Goal: Check status: Check status

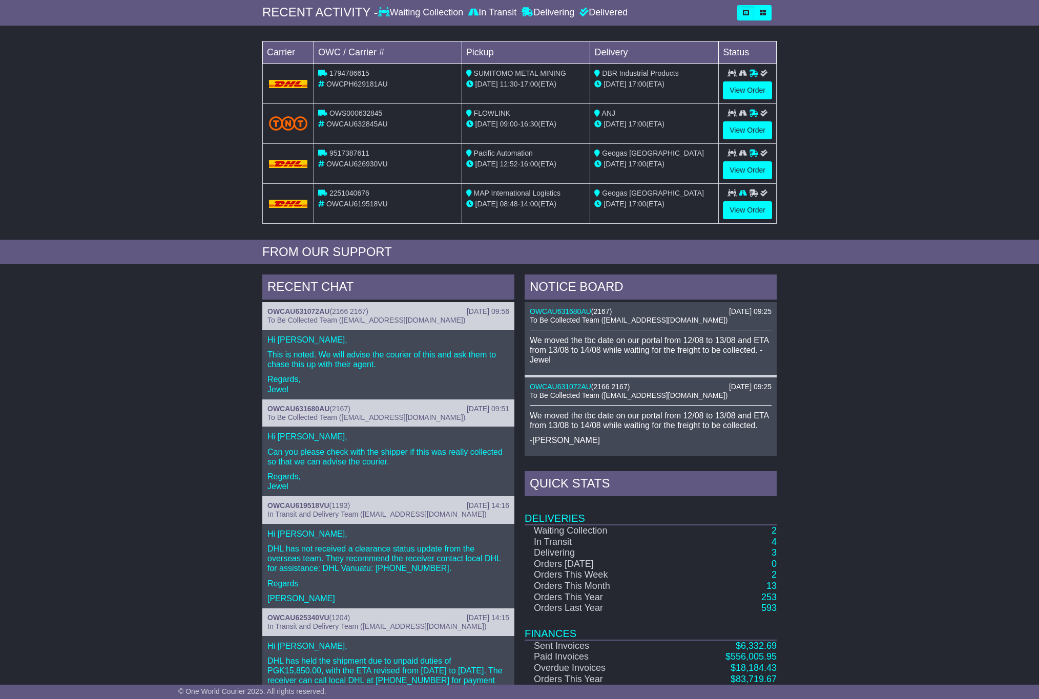
scroll to position [201, 0]
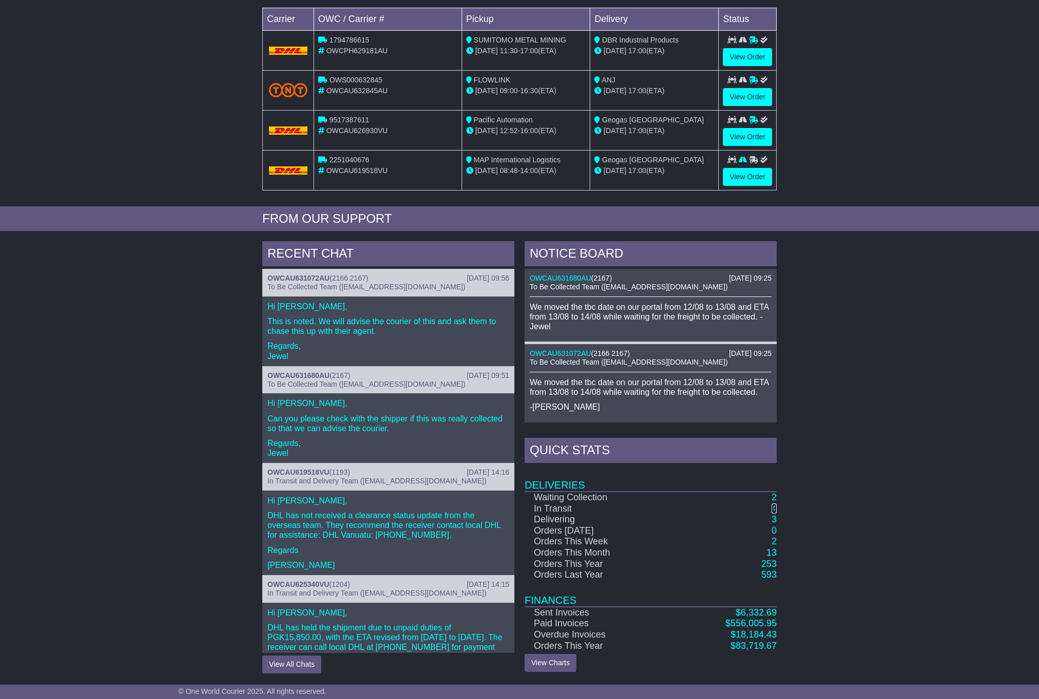
click at [772, 506] on link "4" at bounding box center [773, 509] width 5 height 10
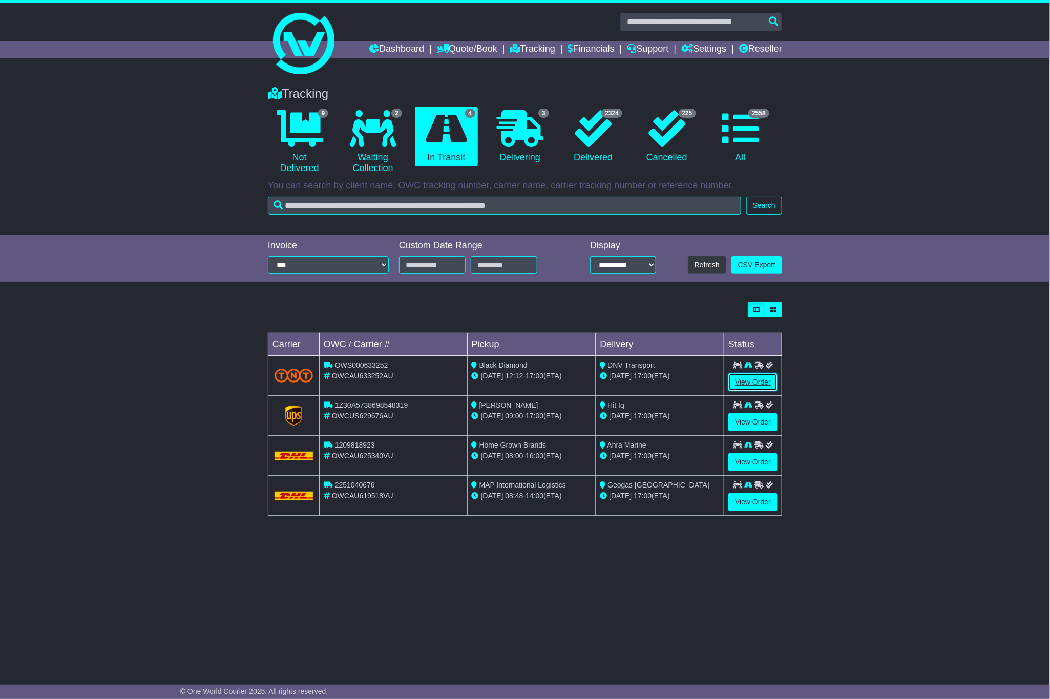
click at [743, 386] on link "View Order" at bounding box center [752, 382] width 49 height 18
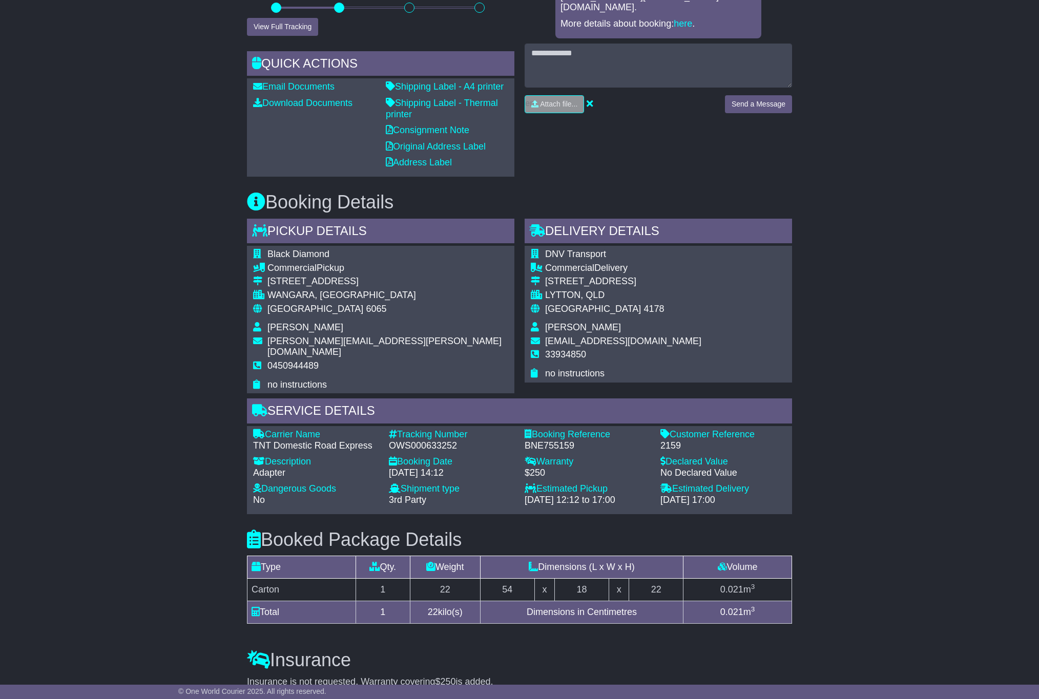
scroll to position [384, 0]
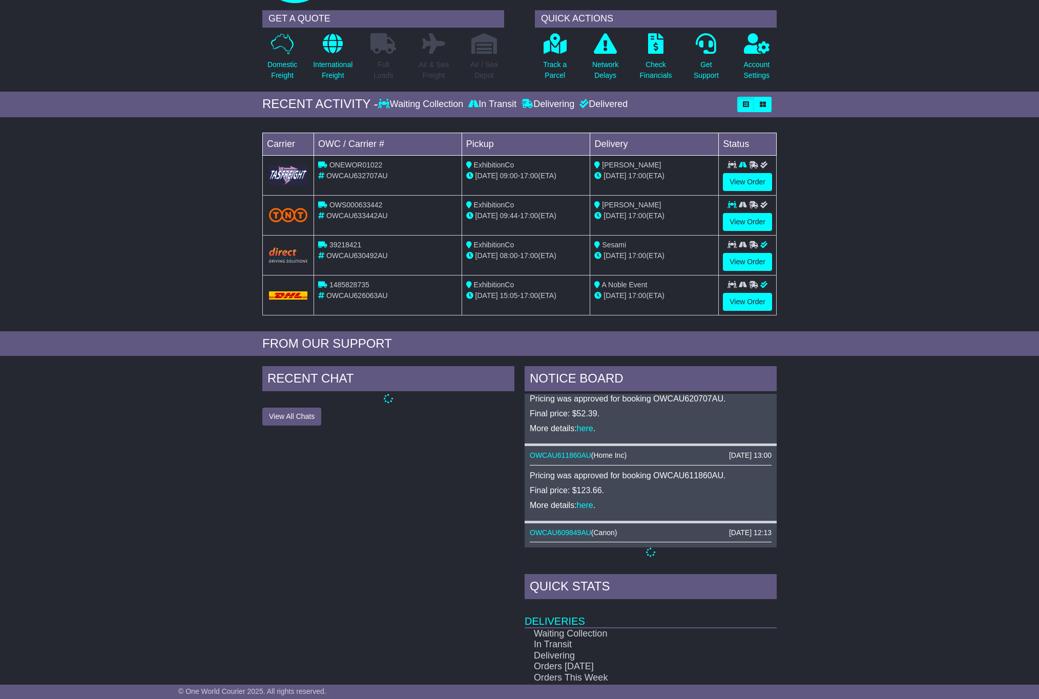
scroll to position [198, 0]
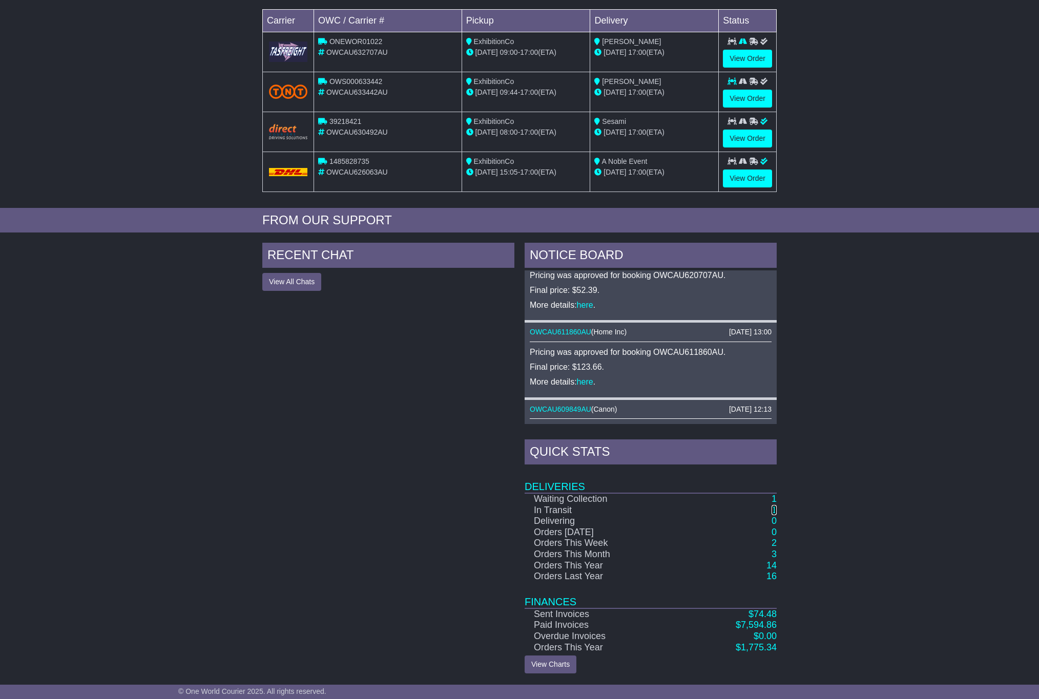
click at [771, 508] on link "1" at bounding box center [773, 510] width 5 height 10
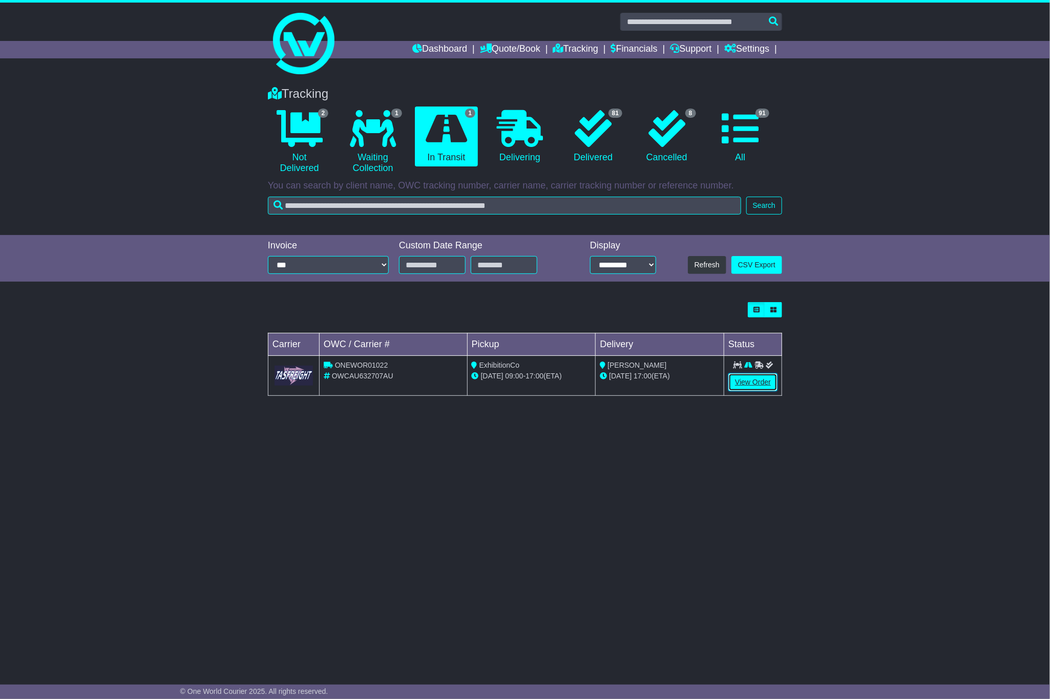
click at [746, 388] on link "View Order" at bounding box center [752, 382] width 49 height 18
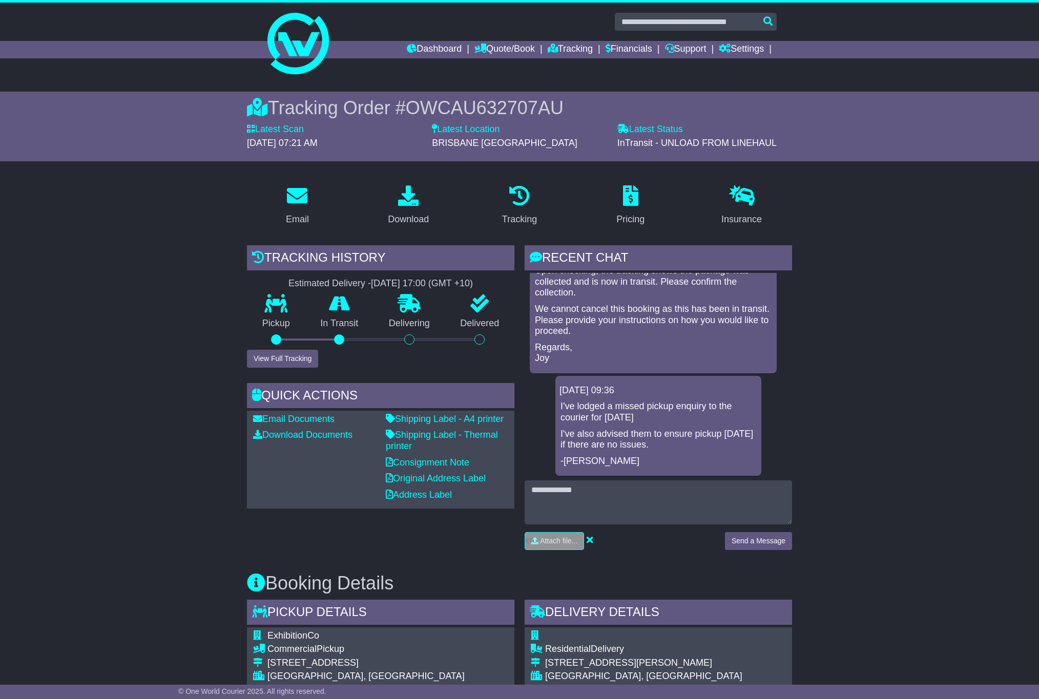
click at [463, 103] on span "OWCAU632707AU" at bounding box center [485, 107] width 158 height 21
copy span "OWCAU632707AU"
click at [486, 103] on span "OWCAU632707AU" at bounding box center [485, 107] width 158 height 21
